Goal: Information Seeking & Learning: Learn about a topic

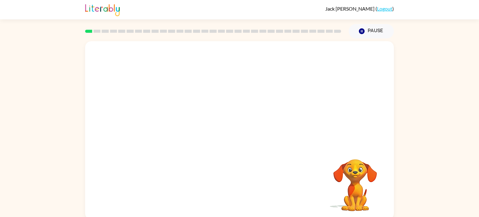
click at [222, 99] on video "Your browser must support playing .mp4 files to use Literably. Please try using…" at bounding box center [239, 93] width 309 height 105
click at [239, 131] on icon "button" at bounding box center [239, 133] width 11 height 11
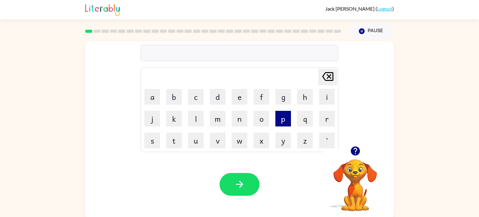
click at [285, 117] on button "p" at bounding box center [283, 119] width 16 height 16
click at [262, 119] on button "o" at bounding box center [261, 119] width 16 height 16
click at [157, 97] on button "a" at bounding box center [152, 97] width 16 height 16
type button "a"
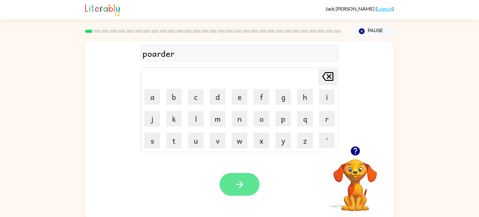
click at [235, 187] on icon "button" at bounding box center [239, 184] width 11 height 11
click at [228, 180] on button "button" at bounding box center [239, 184] width 40 height 23
click at [251, 176] on button "button" at bounding box center [239, 184] width 40 height 23
click at [236, 183] on icon "button" at bounding box center [239, 184] width 11 height 11
click at [249, 178] on button "button" at bounding box center [239, 184] width 40 height 23
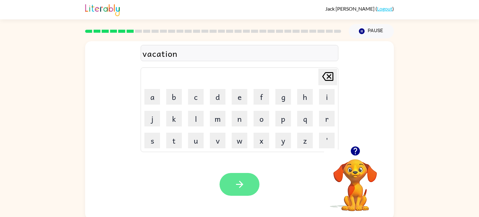
click at [239, 188] on icon "button" at bounding box center [239, 184] width 11 height 11
click at [252, 183] on button "button" at bounding box center [239, 184] width 40 height 23
click at [233, 184] on button "button" at bounding box center [239, 184] width 40 height 23
click at [247, 185] on button "button" at bounding box center [239, 184] width 40 height 23
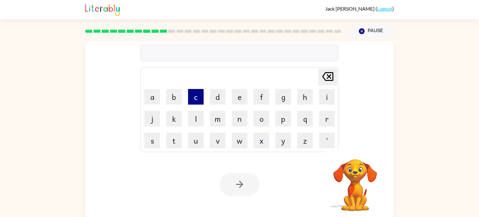
click at [198, 103] on button "c" at bounding box center [196, 97] width 16 height 16
type button "c"
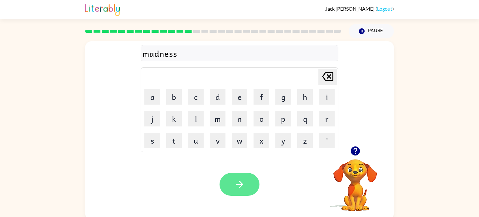
click at [234, 177] on button "button" at bounding box center [239, 184] width 40 height 23
click at [238, 182] on icon "button" at bounding box center [239, 184] width 11 height 11
click at [237, 191] on button "button" at bounding box center [239, 184] width 40 height 23
click at [237, 179] on icon "button" at bounding box center [239, 184] width 11 height 11
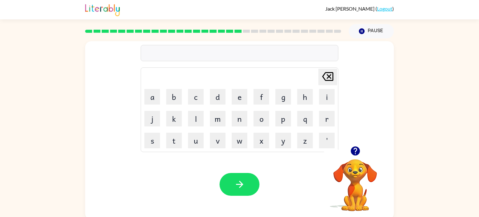
click at [166, 60] on div at bounding box center [240, 53] width 198 height 16
click at [161, 60] on div at bounding box center [240, 53] width 198 height 16
click at [156, 55] on div "fooar" at bounding box center [239, 53] width 194 height 13
click at [165, 54] on div "fooar" at bounding box center [239, 53] width 194 height 13
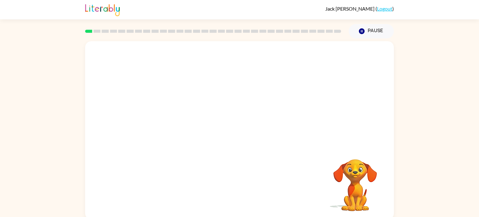
click at [355, 176] on video "Your browser must support playing .mp4 files to use Literably. Please try using…" at bounding box center [355, 180] width 62 height 62
click at [355, 177] on video "Your browser must support playing .mp4 files to use Literably. Please try using…" at bounding box center [355, 180] width 62 height 62
click at [235, 136] on icon "button" at bounding box center [239, 133] width 11 height 11
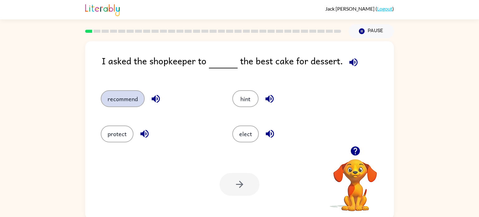
click at [136, 98] on button "recommend" at bounding box center [123, 98] width 44 height 17
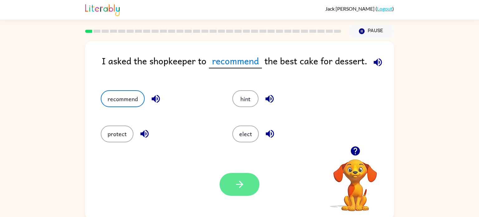
click at [243, 178] on button "button" at bounding box center [239, 184] width 40 height 23
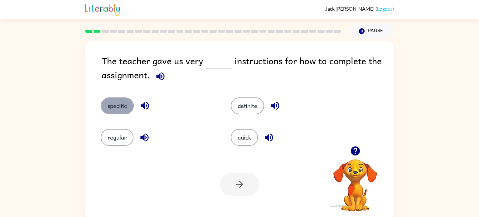
click at [112, 108] on button "specific" at bounding box center [117, 105] width 33 height 17
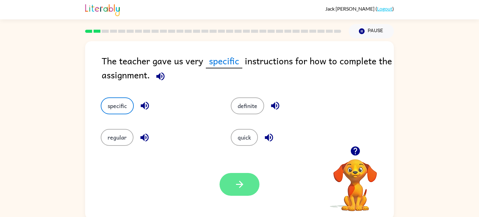
click at [238, 194] on button "button" at bounding box center [239, 184] width 40 height 23
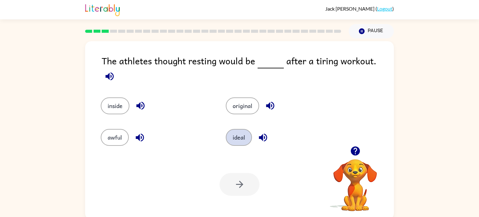
click at [228, 133] on button "ideal" at bounding box center [239, 137] width 26 height 17
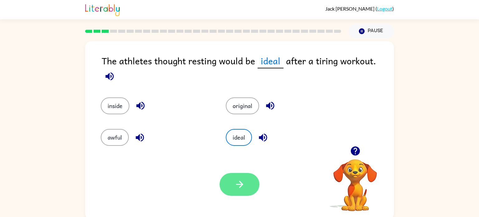
click at [241, 179] on icon "button" at bounding box center [239, 184] width 11 height 11
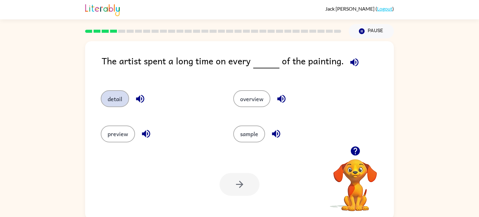
click at [112, 98] on button "detail" at bounding box center [115, 98] width 28 height 17
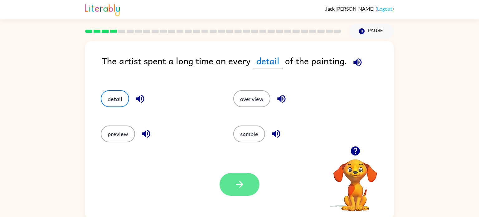
click at [237, 178] on button "button" at bounding box center [239, 184] width 40 height 23
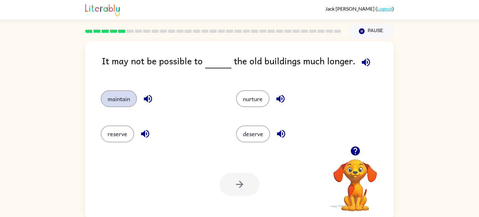
click at [129, 103] on button "maintain" at bounding box center [119, 98] width 36 height 17
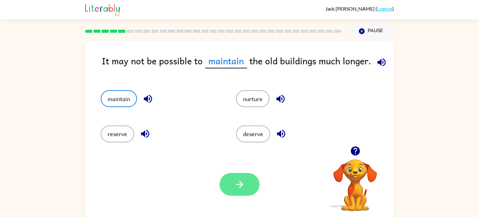
click at [247, 191] on button "button" at bounding box center [239, 184] width 40 height 23
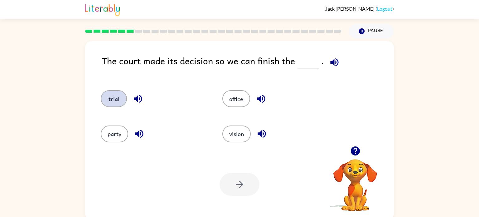
click at [111, 98] on button "trial" at bounding box center [114, 98] width 26 height 17
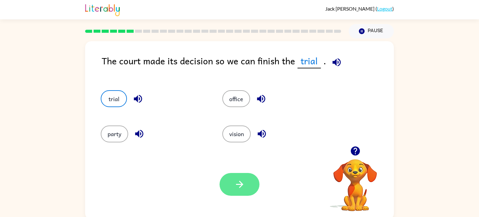
click at [239, 182] on icon "button" at bounding box center [239, 184] width 11 height 11
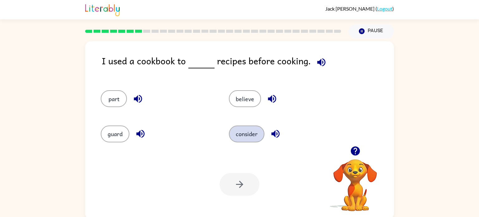
click at [239, 132] on button "consider" at bounding box center [247, 133] width 36 height 17
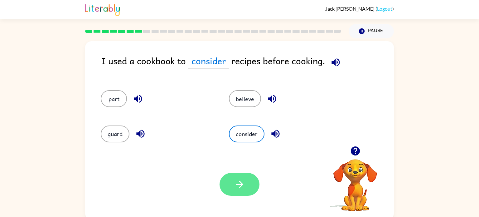
click at [238, 180] on icon "button" at bounding box center [239, 184] width 11 height 11
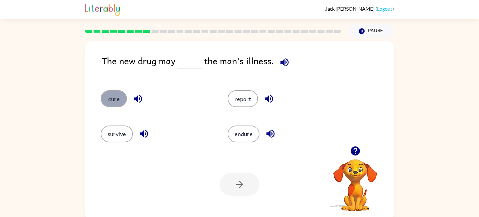
click at [107, 99] on button "cure" at bounding box center [114, 98] width 26 height 17
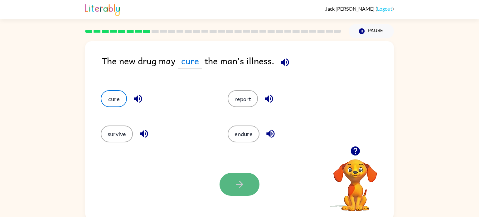
click at [241, 180] on icon "button" at bounding box center [239, 184] width 11 height 11
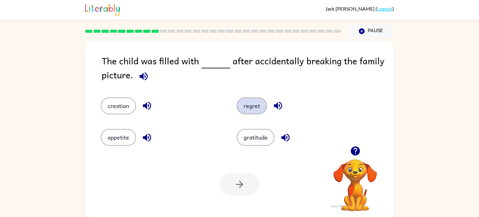
click at [245, 111] on button "regret" at bounding box center [252, 105] width 30 height 17
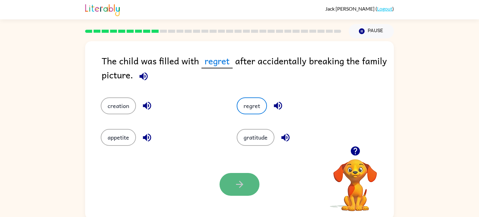
click at [235, 178] on button "button" at bounding box center [239, 184] width 40 height 23
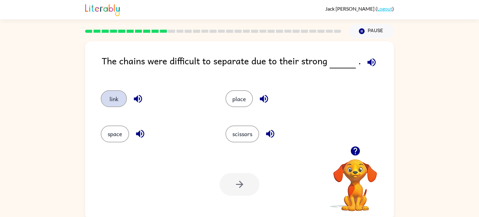
click at [105, 100] on button "link" at bounding box center [114, 98] width 26 height 17
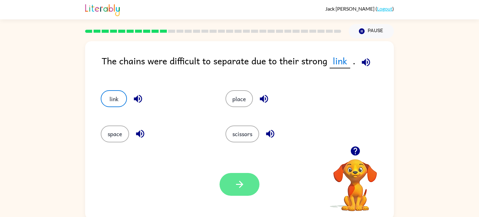
click at [238, 181] on icon "button" at bounding box center [239, 184] width 11 height 11
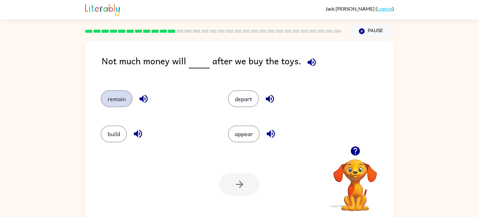
click at [108, 98] on button "remain" at bounding box center [117, 98] width 32 height 17
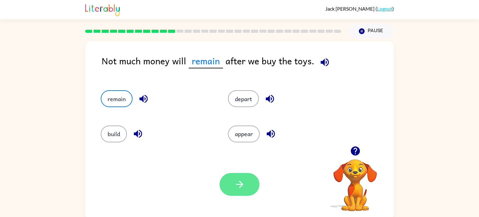
click at [239, 185] on icon "button" at bounding box center [239, 184] width 11 height 11
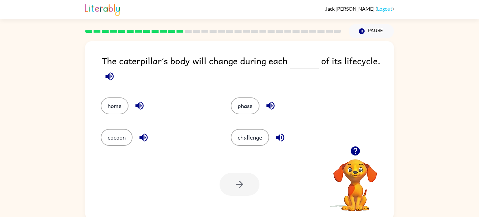
click at [176, 105] on div "home" at bounding box center [159, 105] width 116 height 17
click at [242, 111] on button "phase" at bounding box center [245, 105] width 29 height 17
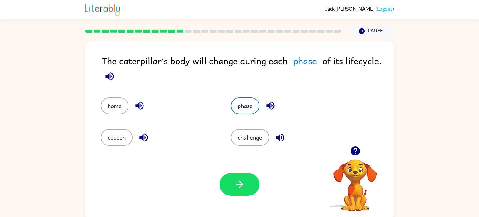
click at [233, 170] on div "Your browser must support playing .mp4 files to use Literably. Please try using…" at bounding box center [239, 184] width 309 height 70
click at [237, 191] on button "button" at bounding box center [239, 184] width 40 height 23
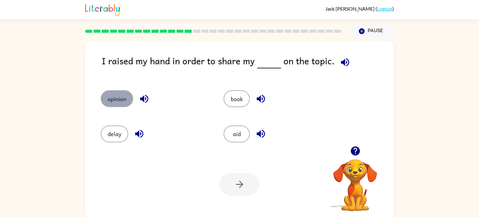
click at [116, 94] on button "opinion" at bounding box center [117, 98] width 32 height 17
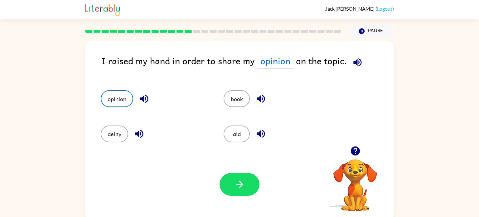
click at [250, 198] on div "Your browser must support playing .mp4 files to use Literably. Please try using…" at bounding box center [239, 184] width 309 height 70
click at [244, 186] on icon "button" at bounding box center [239, 184] width 11 height 11
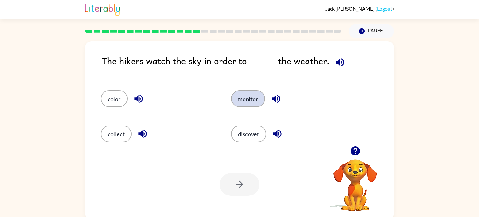
click at [245, 101] on button "monitor" at bounding box center [248, 98] width 34 height 17
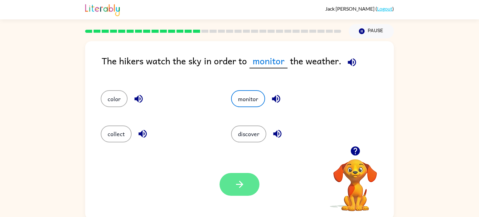
click at [234, 187] on icon "button" at bounding box center [239, 184] width 11 height 11
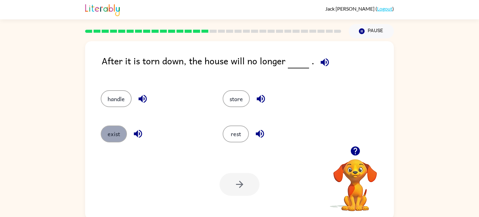
click at [114, 136] on button "exist" at bounding box center [114, 133] width 26 height 17
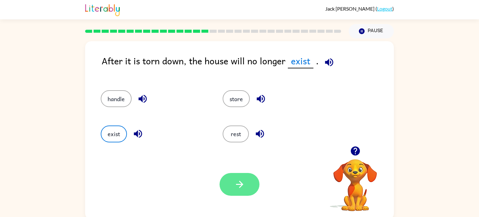
click at [231, 190] on button "button" at bounding box center [239, 184] width 40 height 23
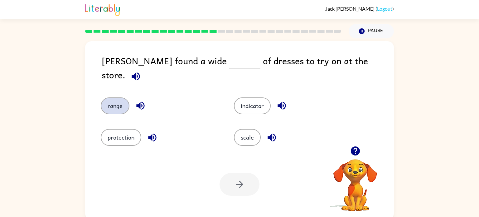
click at [116, 103] on button "range" at bounding box center [115, 105] width 29 height 17
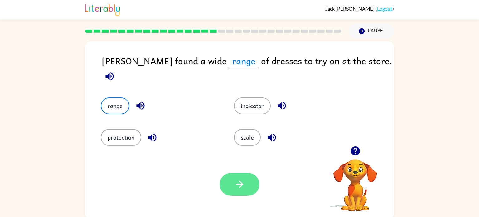
click at [247, 178] on button "button" at bounding box center [239, 184] width 40 height 23
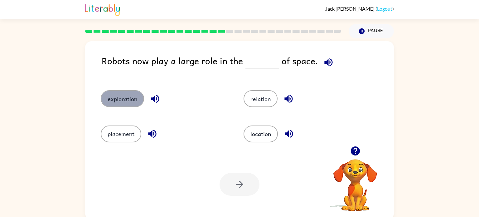
click at [124, 106] on button "exploration" at bounding box center [122, 98] width 43 height 17
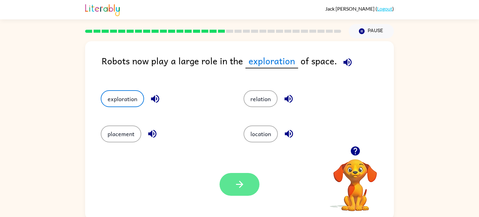
click at [240, 183] on icon "button" at bounding box center [239, 184] width 11 height 11
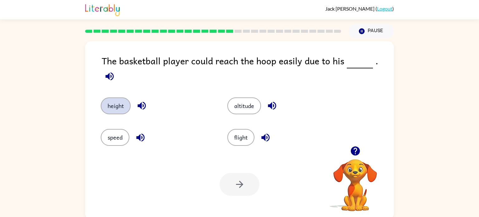
click at [117, 101] on button "height" at bounding box center [116, 105] width 30 height 17
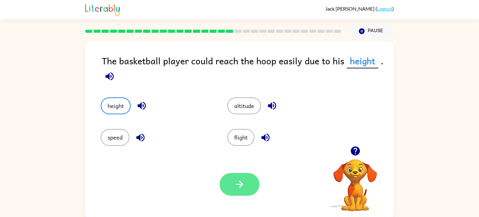
click at [238, 183] on icon "button" at bounding box center [239, 184] width 11 height 11
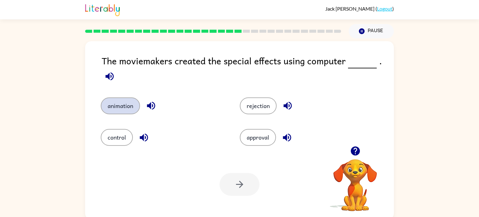
click at [123, 108] on button "animation" at bounding box center [120, 105] width 39 height 17
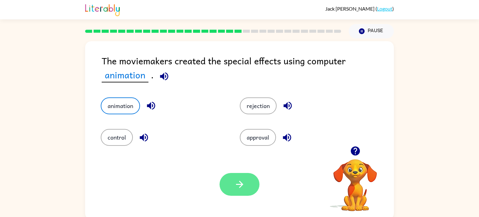
click at [237, 184] on icon "button" at bounding box center [239, 183] width 7 height 7
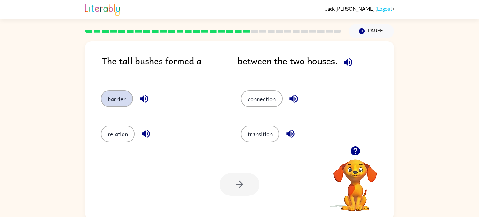
click at [122, 102] on button "barrier" at bounding box center [117, 98] width 32 height 17
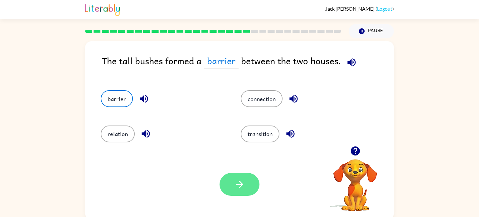
click at [238, 178] on button "button" at bounding box center [239, 184] width 40 height 23
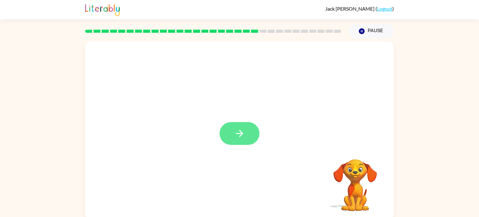
click at [244, 137] on icon "button" at bounding box center [239, 133] width 11 height 11
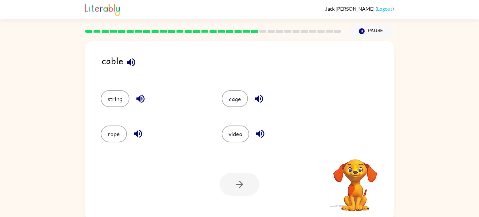
click at [166, 121] on div "rope" at bounding box center [149, 130] width 121 height 35
click at [113, 138] on button "rope" at bounding box center [114, 133] width 26 height 17
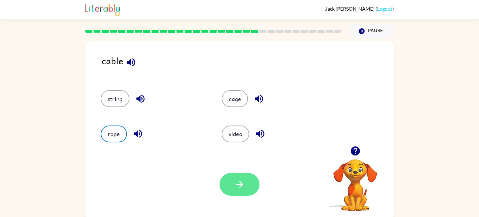
click at [244, 186] on icon "button" at bounding box center [239, 184] width 11 height 11
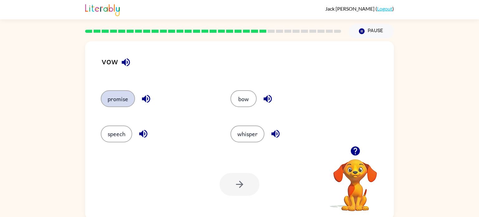
click at [113, 98] on button "promise" at bounding box center [118, 98] width 34 height 17
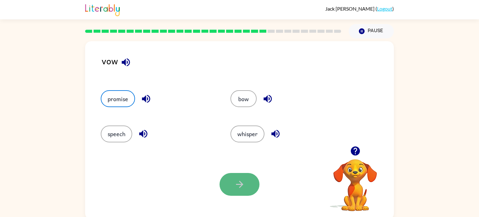
click at [242, 188] on icon "button" at bounding box center [239, 184] width 11 height 11
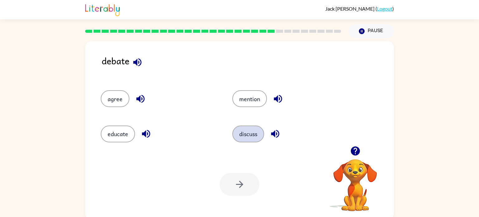
click at [248, 132] on button "discuss" at bounding box center [248, 133] width 32 height 17
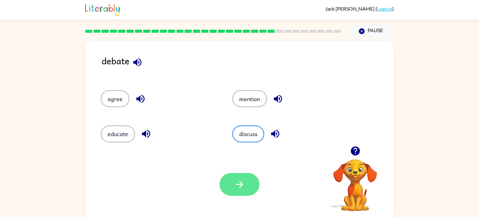
click at [240, 177] on button "button" at bounding box center [239, 184] width 40 height 23
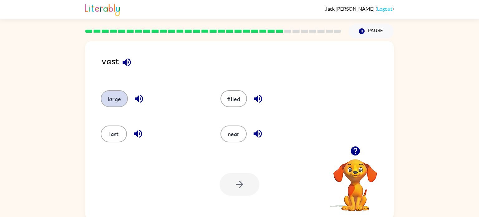
click at [109, 98] on button "large" at bounding box center [114, 98] width 27 height 17
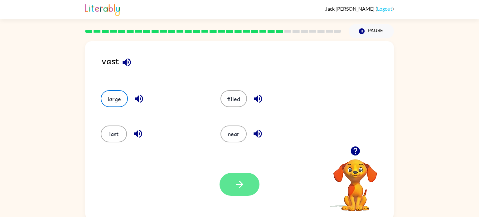
click at [235, 175] on button "button" at bounding box center [239, 184] width 40 height 23
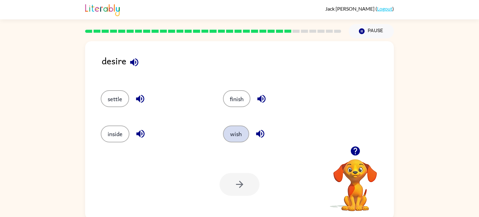
click at [229, 132] on button "wish" at bounding box center [236, 133] width 26 height 17
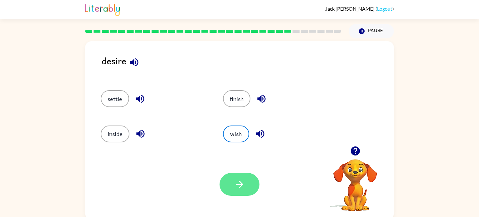
click at [241, 176] on button "button" at bounding box center [239, 184] width 40 height 23
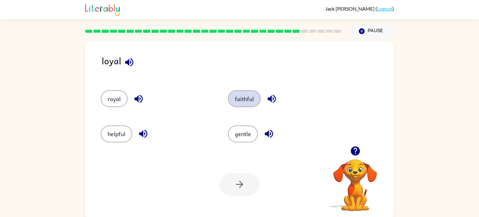
click at [240, 106] on button "faithful" at bounding box center [244, 98] width 33 height 17
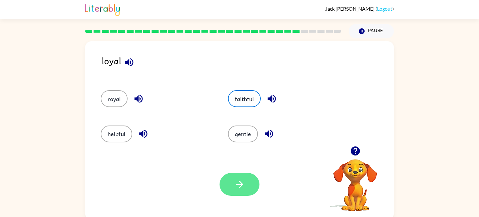
click at [244, 182] on icon "button" at bounding box center [239, 184] width 11 height 11
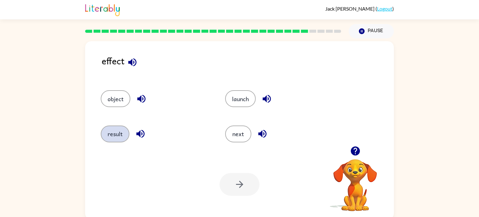
click at [119, 135] on button "result" at bounding box center [115, 133] width 29 height 17
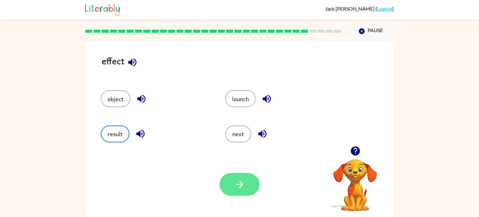
click at [232, 186] on button "button" at bounding box center [239, 184] width 40 height 23
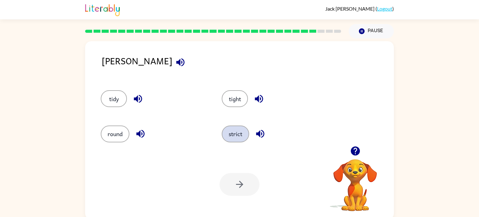
click at [232, 133] on button "strict" at bounding box center [235, 133] width 27 height 17
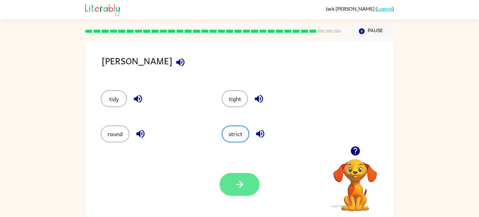
click at [240, 189] on icon "button" at bounding box center [239, 184] width 11 height 11
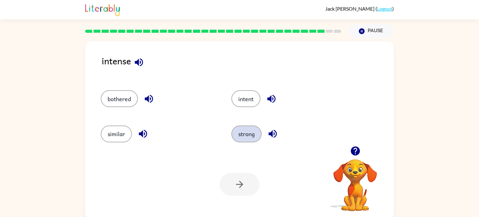
click at [238, 134] on button "strong" at bounding box center [246, 133] width 30 height 17
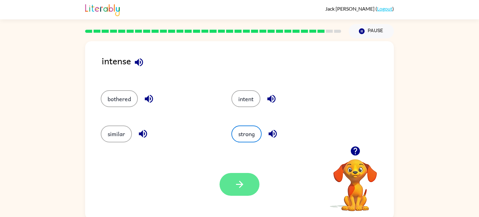
click at [235, 182] on icon "button" at bounding box center [239, 184] width 11 height 11
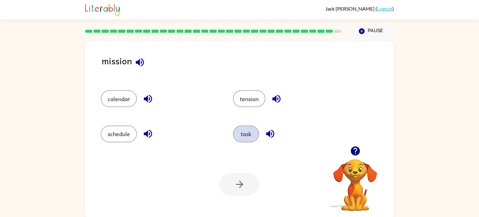
click at [241, 134] on button "task" at bounding box center [246, 133] width 26 height 17
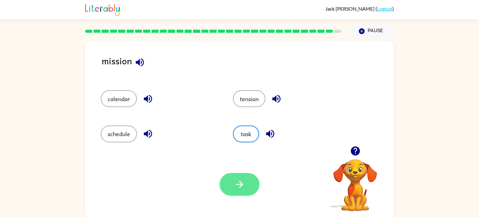
click at [240, 184] on icon "button" at bounding box center [239, 183] width 7 height 7
